Goal: Book appointment/travel/reservation

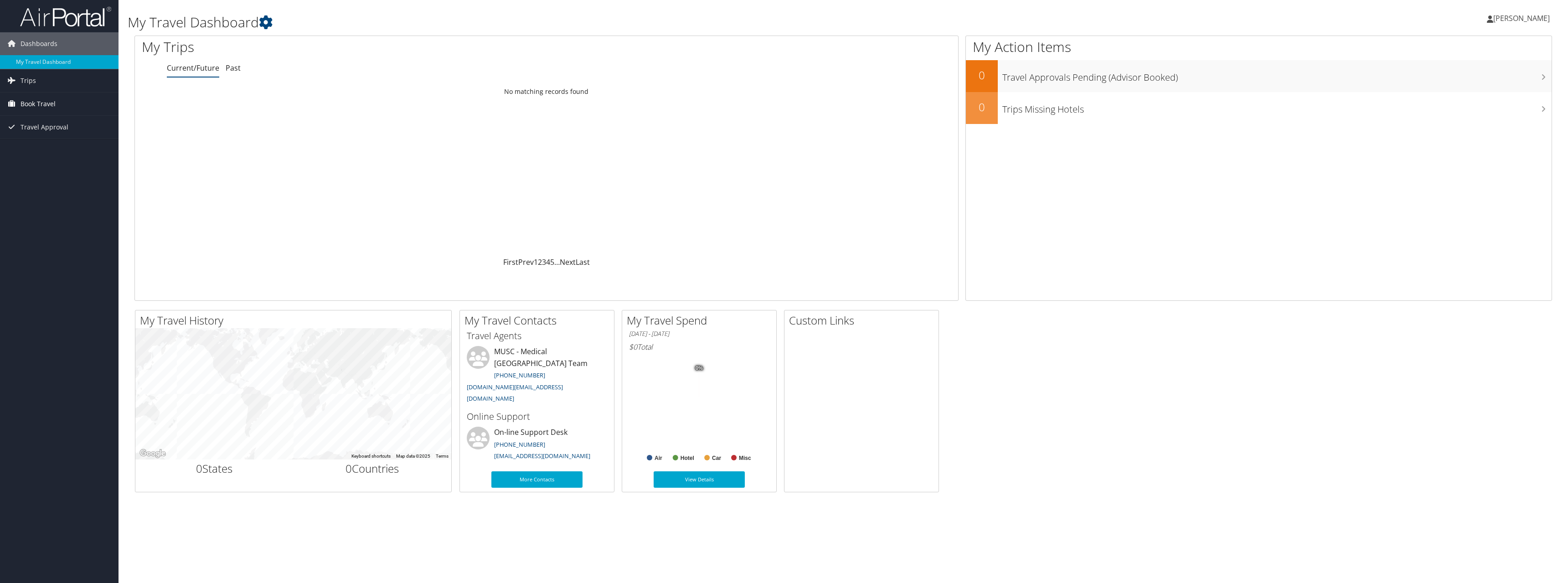
click at [67, 100] on link "Book Travel" at bounding box center [59, 103] width 119 height 23
click at [93, 146] on link "Book/Manage Online Trips" at bounding box center [59, 149] width 119 height 13
